Goal: Find specific page/section: Find specific page/section

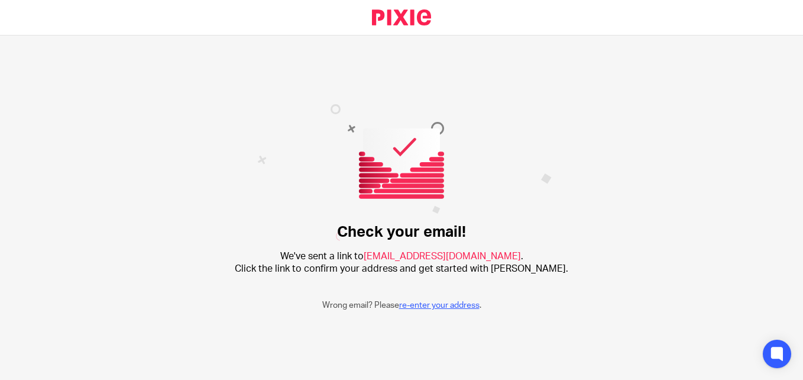
click at [440, 305] on link "re-enter your address" at bounding box center [439, 305] width 80 height 8
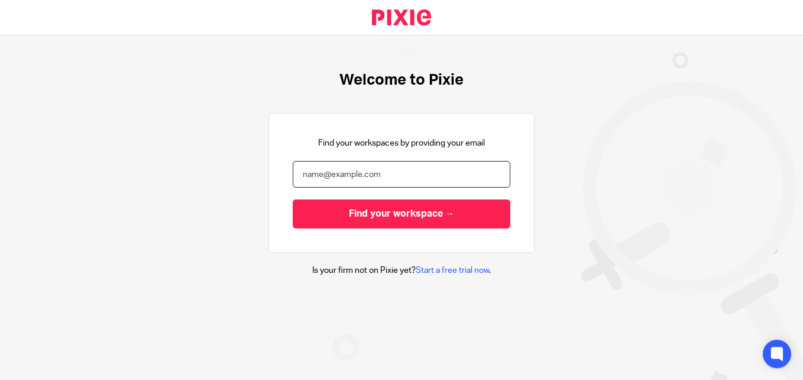
click at [351, 172] on input "email" at bounding box center [402, 174] width 218 height 27
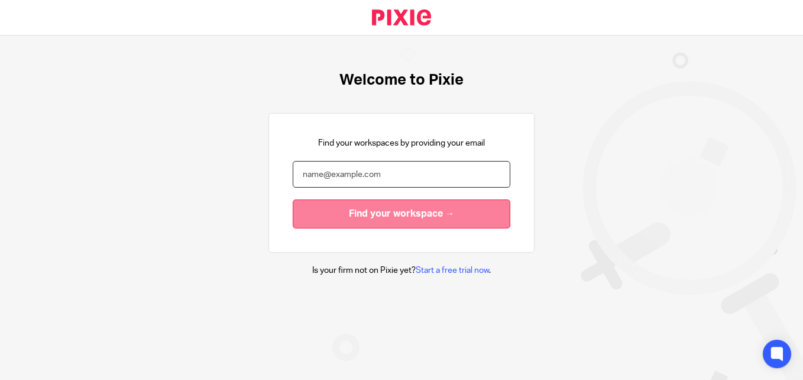
type input "[EMAIL_ADDRESS][DOMAIN_NAME]"
click at [349, 216] on input "Find your workspace →" at bounding box center [402, 213] width 218 height 29
